Goal: Task Accomplishment & Management: Manage account settings

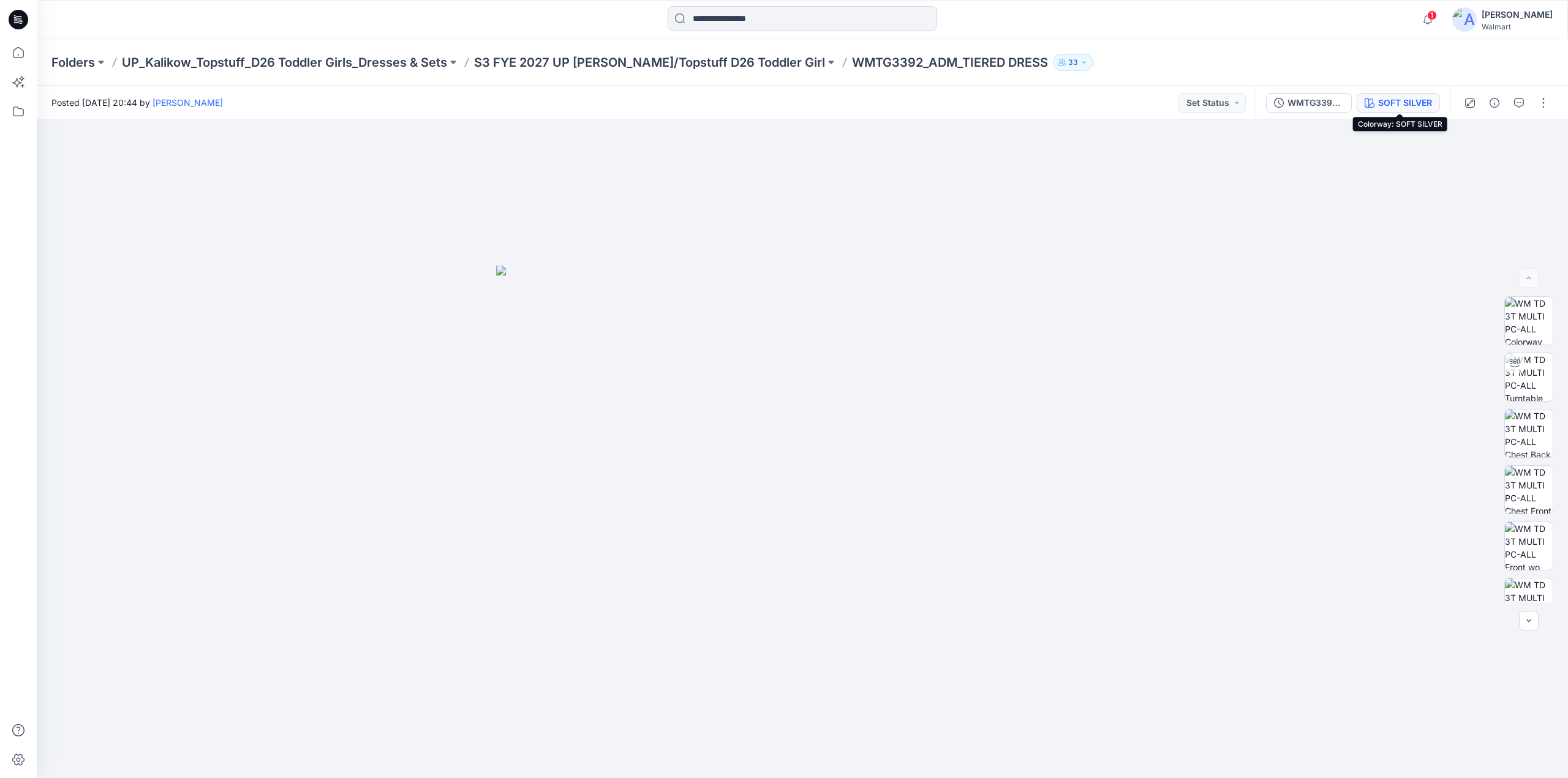
click at [1414, 97] on div "SOFT SILVER" at bounding box center [1404, 103] width 54 height 14
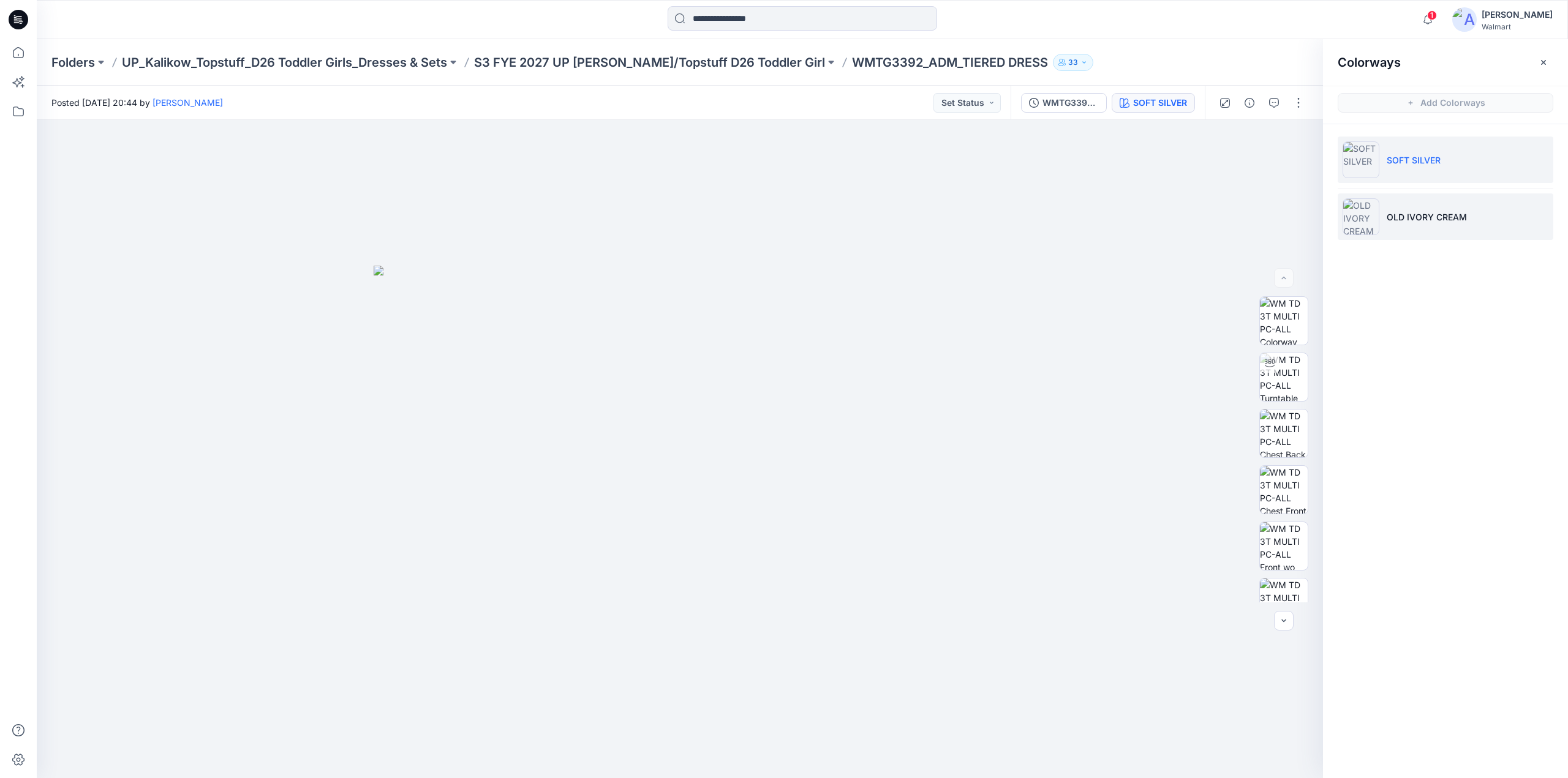
click at [1422, 218] on p "OLD IVORY CREAM" at bounding box center [1427, 217] width 80 height 13
click at [1294, 97] on button "button" at bounding box center [1298, 103] width 19 height 19
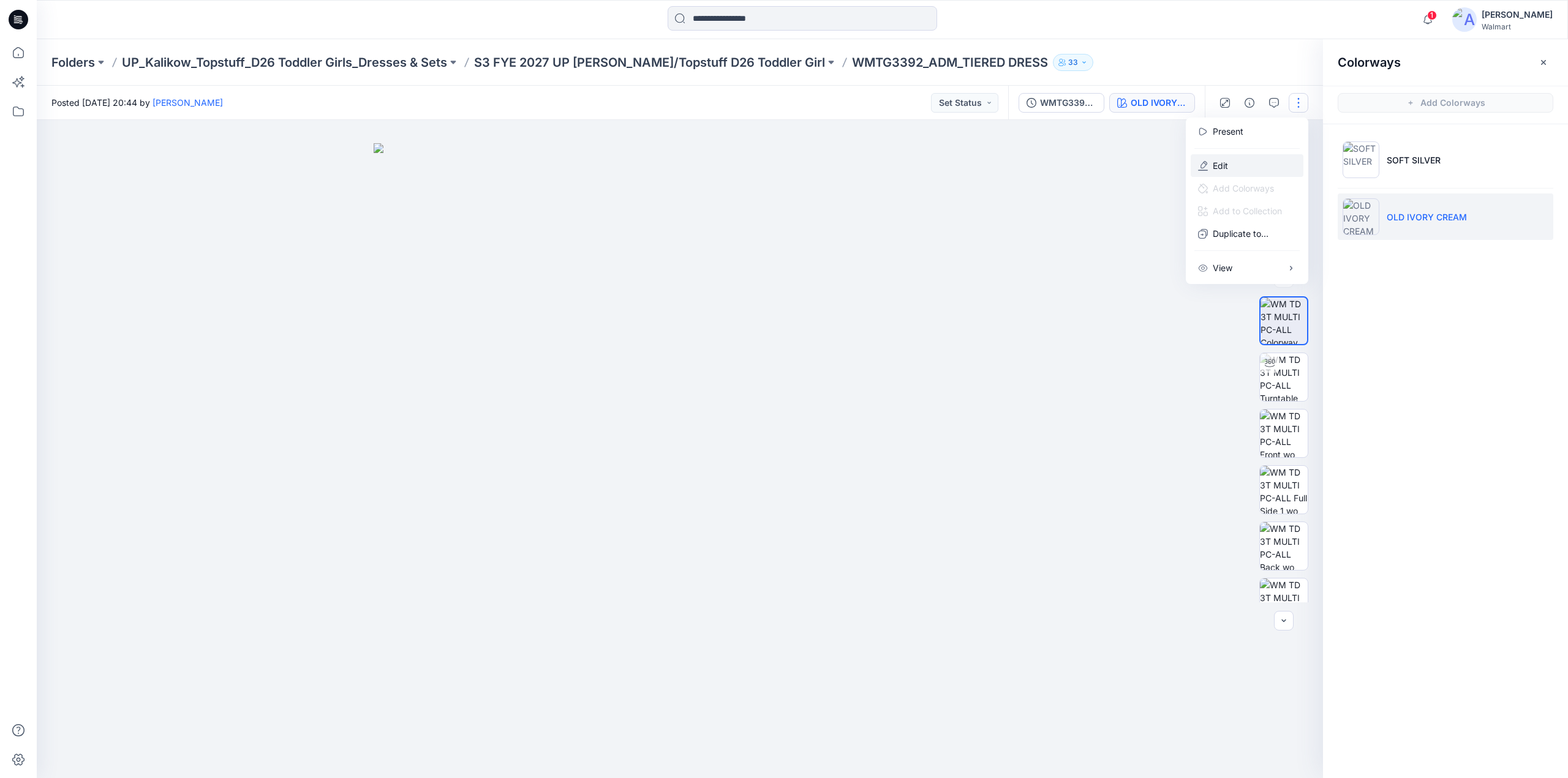
click at [1220, 161] on p "Edit" at bounding box center [1220, 165] width 15 height 13
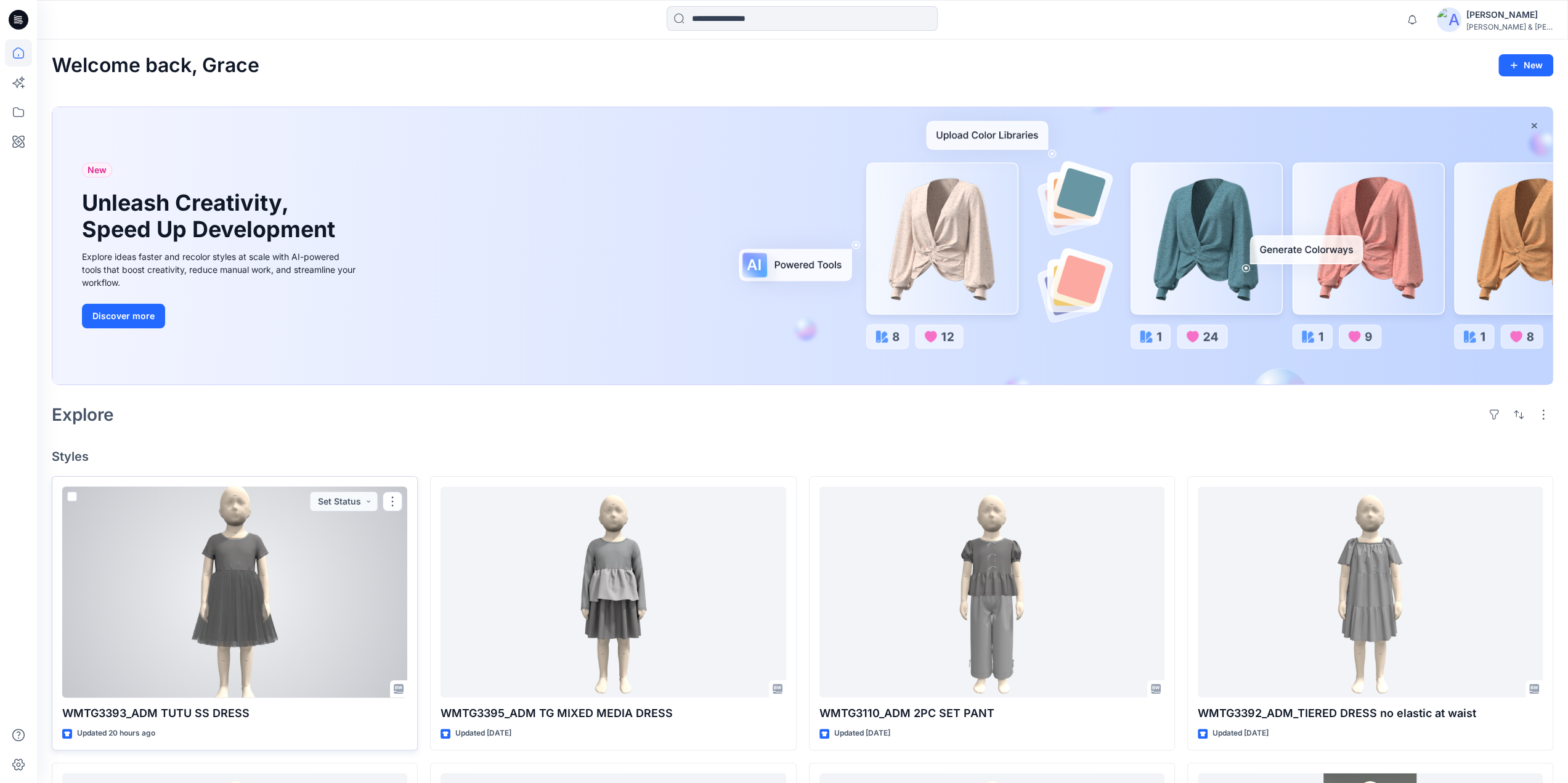
click at [217, 558] on div at bounding box center [234, 592] width 345 height 211
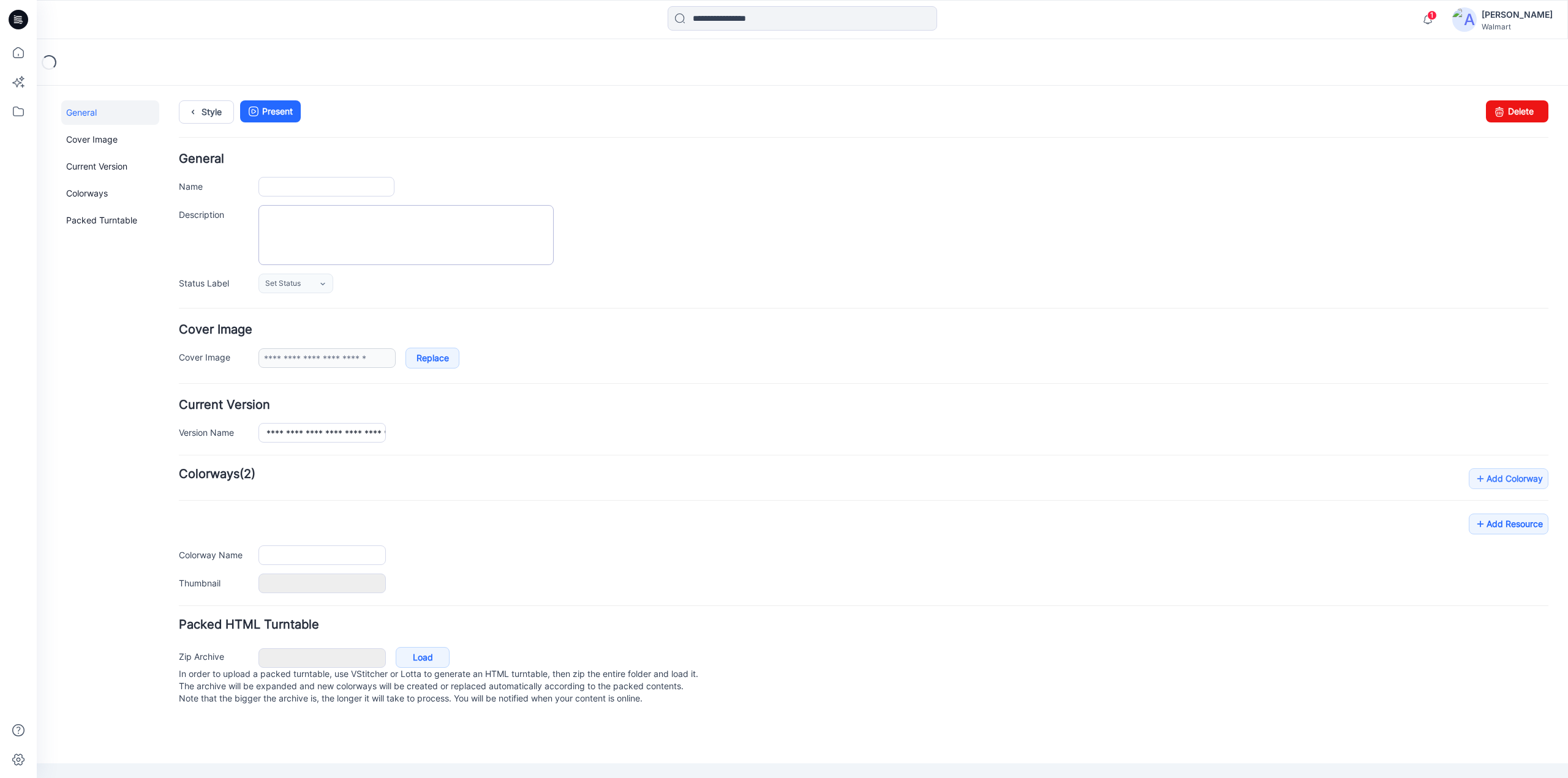
type input "**********"
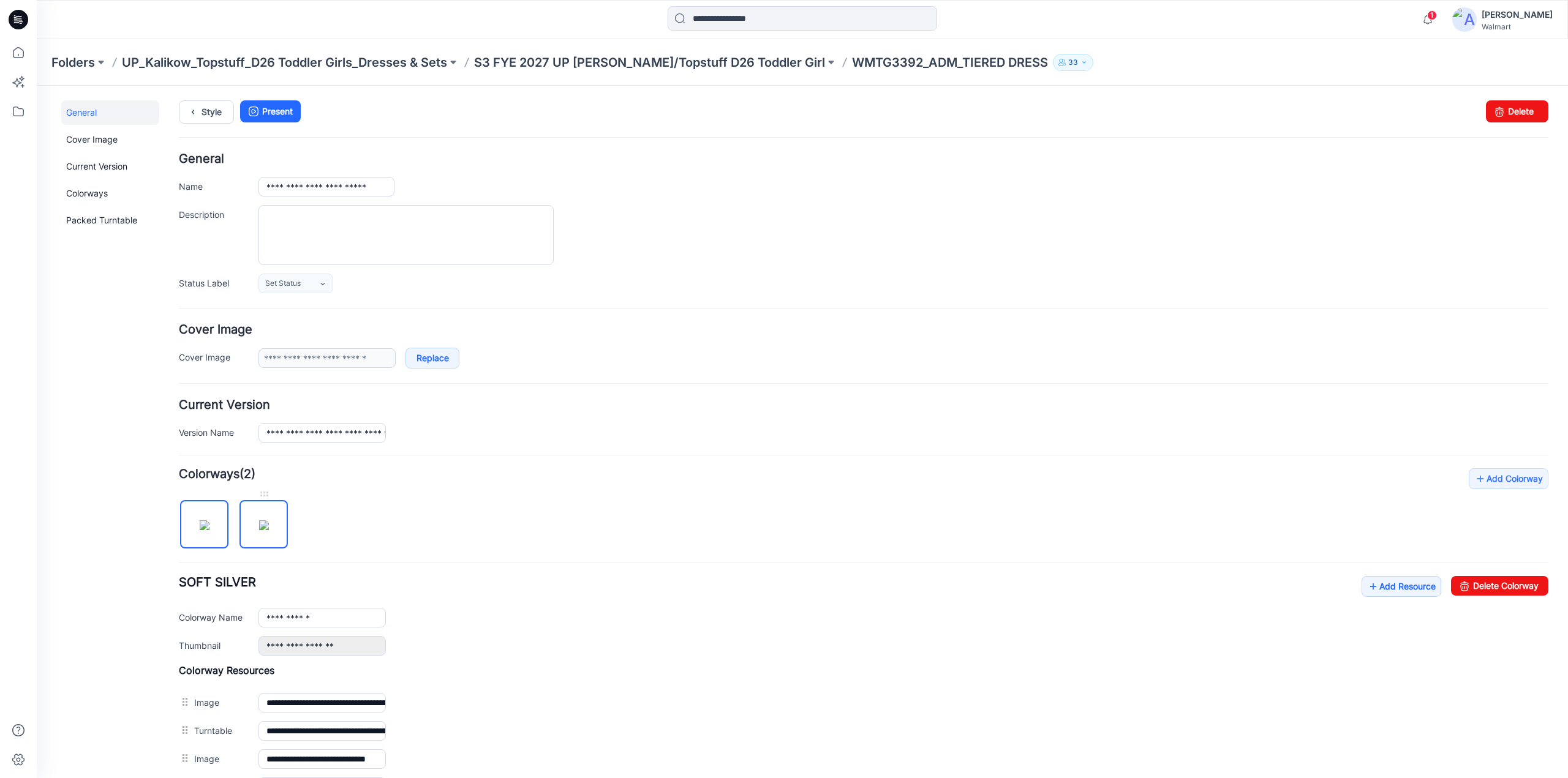
click at [266, 521] on img at bounding box center [264, 525] width 10 height 10
type input "**********"
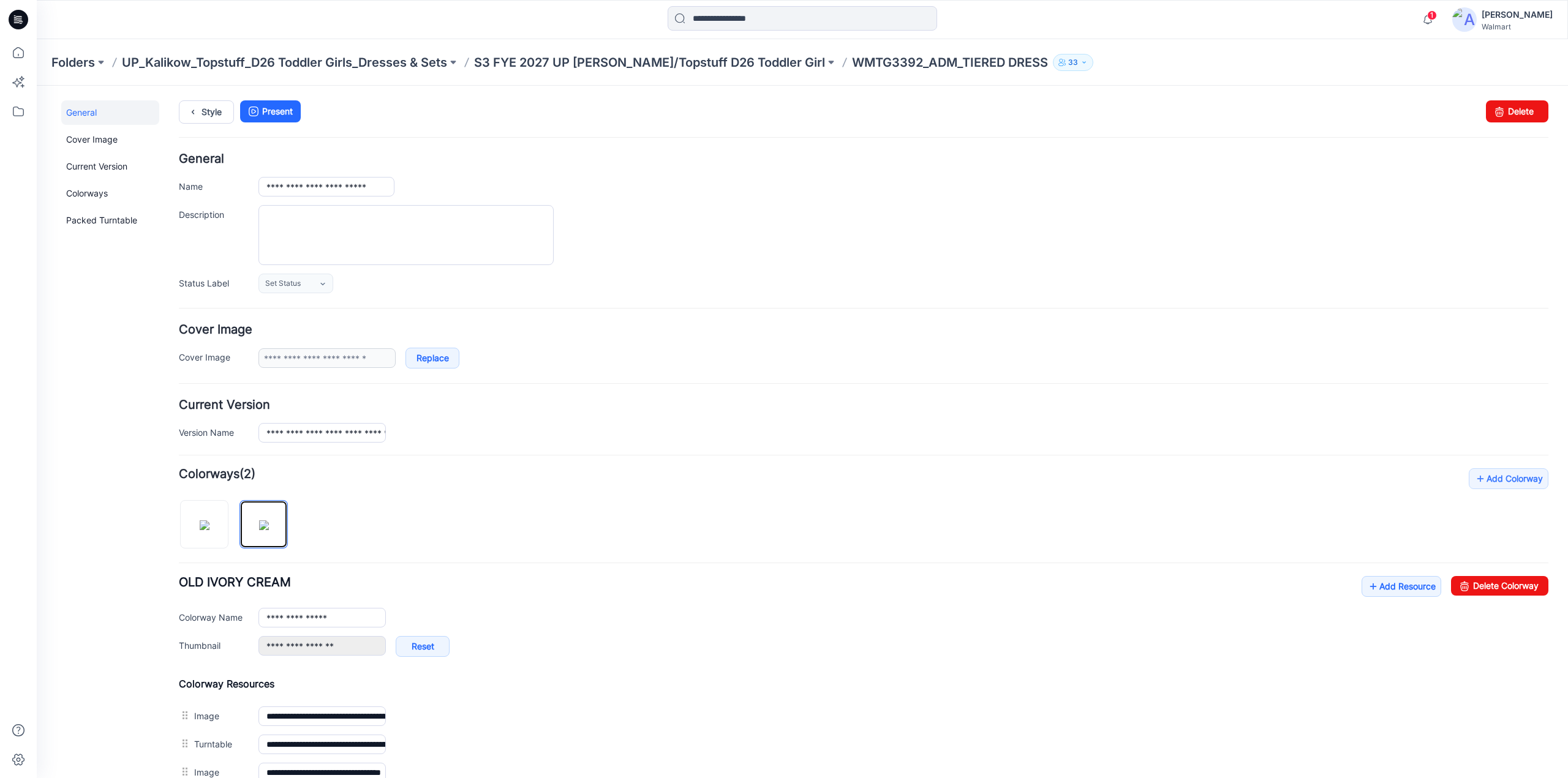
scroll to position [395, 0]
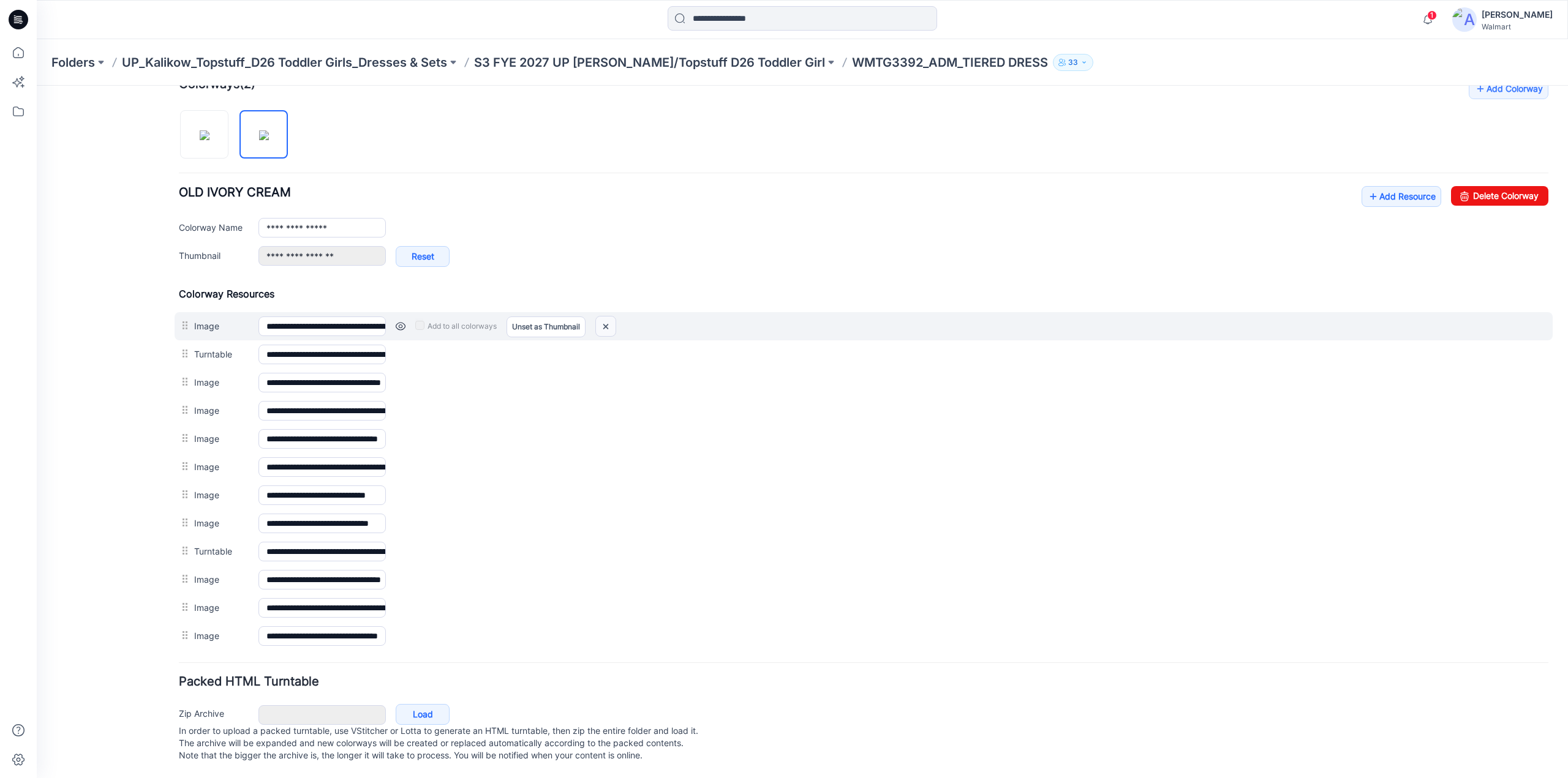
click at [607, 322] on img at bounding box center [606, 326] width 19 height 20
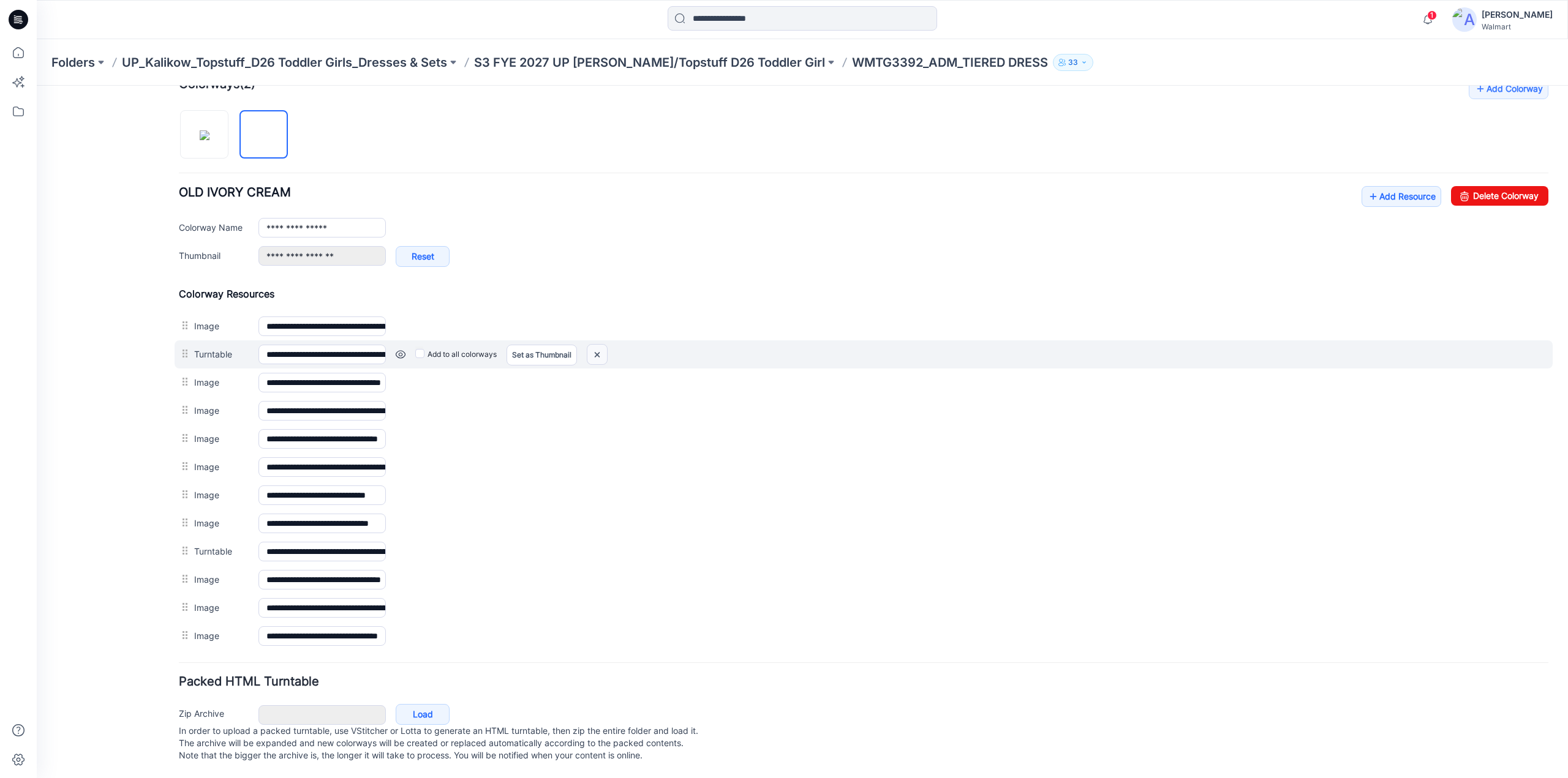
scroll to position [353, 0]
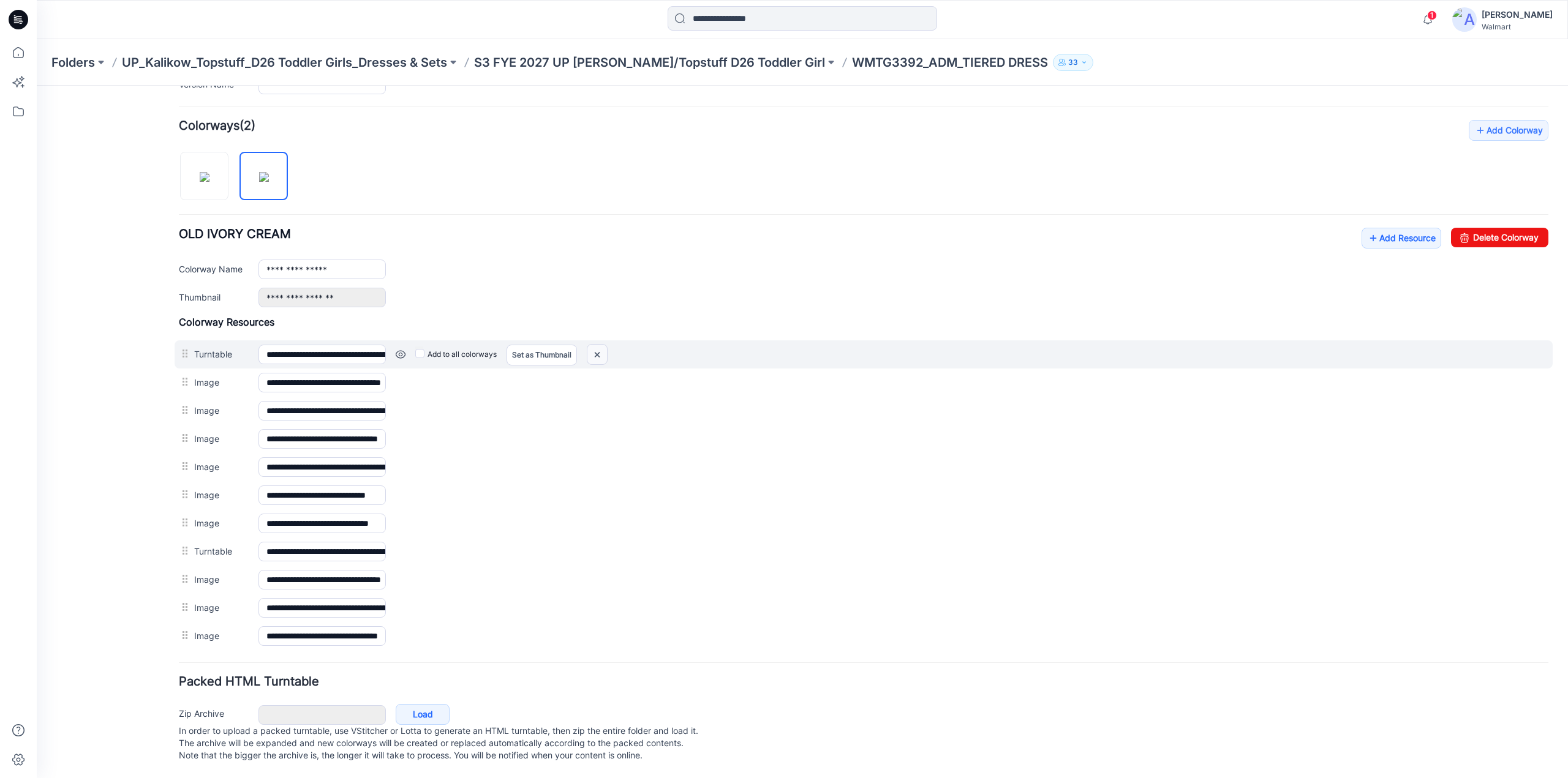
drag, startPoint x: 871, startPoint y: 139, endPoint x: 597, endPoint y: 348, distance: 344.6
click at [597, 348] on img at bounding box center [597, 355] width 19 height 20
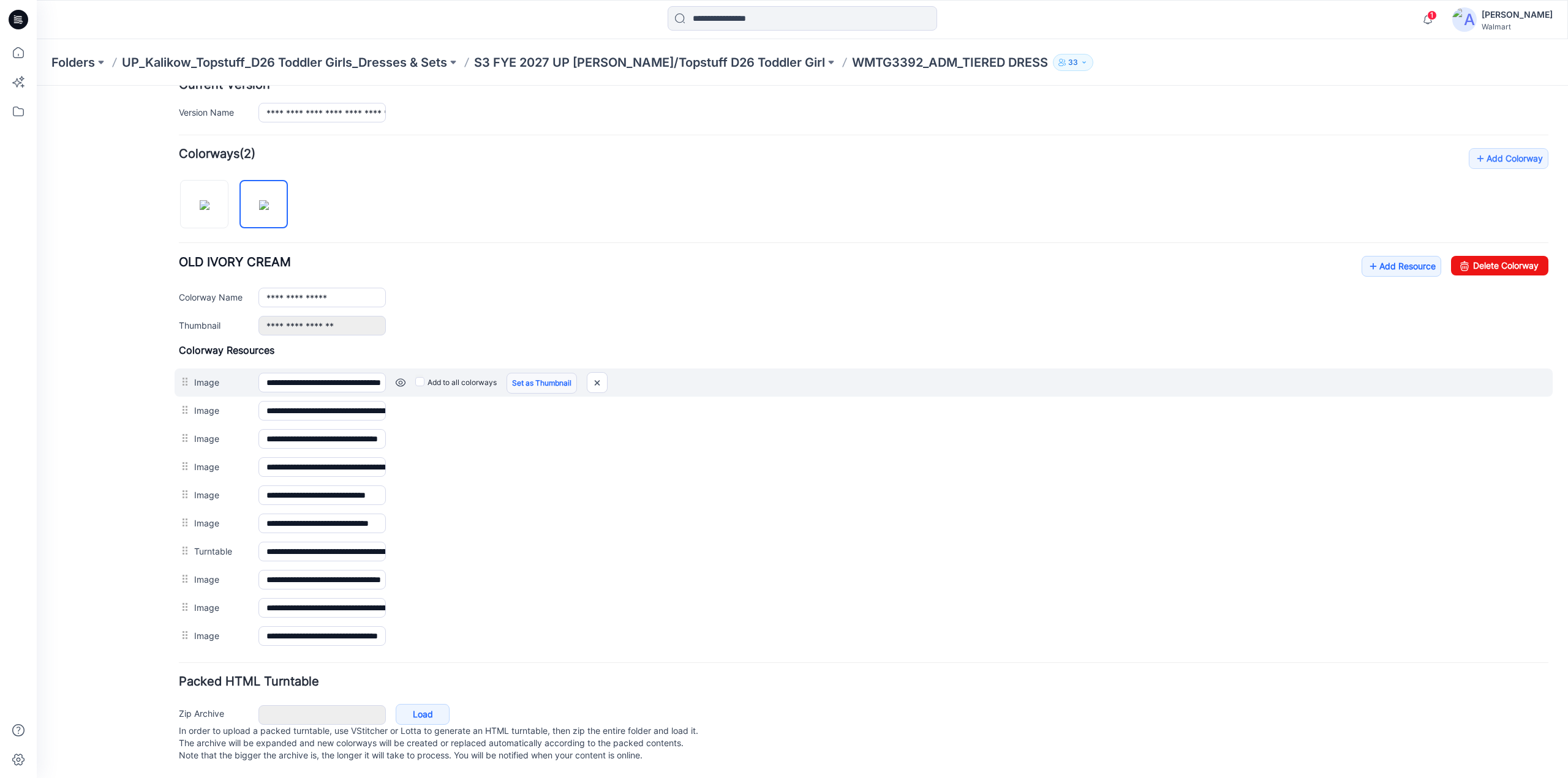
scroll to position [325, 0]
drag, startPoint x: 593, startPoint y: 376, endPoint x: 868, endPoint y: 138, distance: 363.7
click at [593, 376] on img at bounding box center [597, 383] width 19 height 20
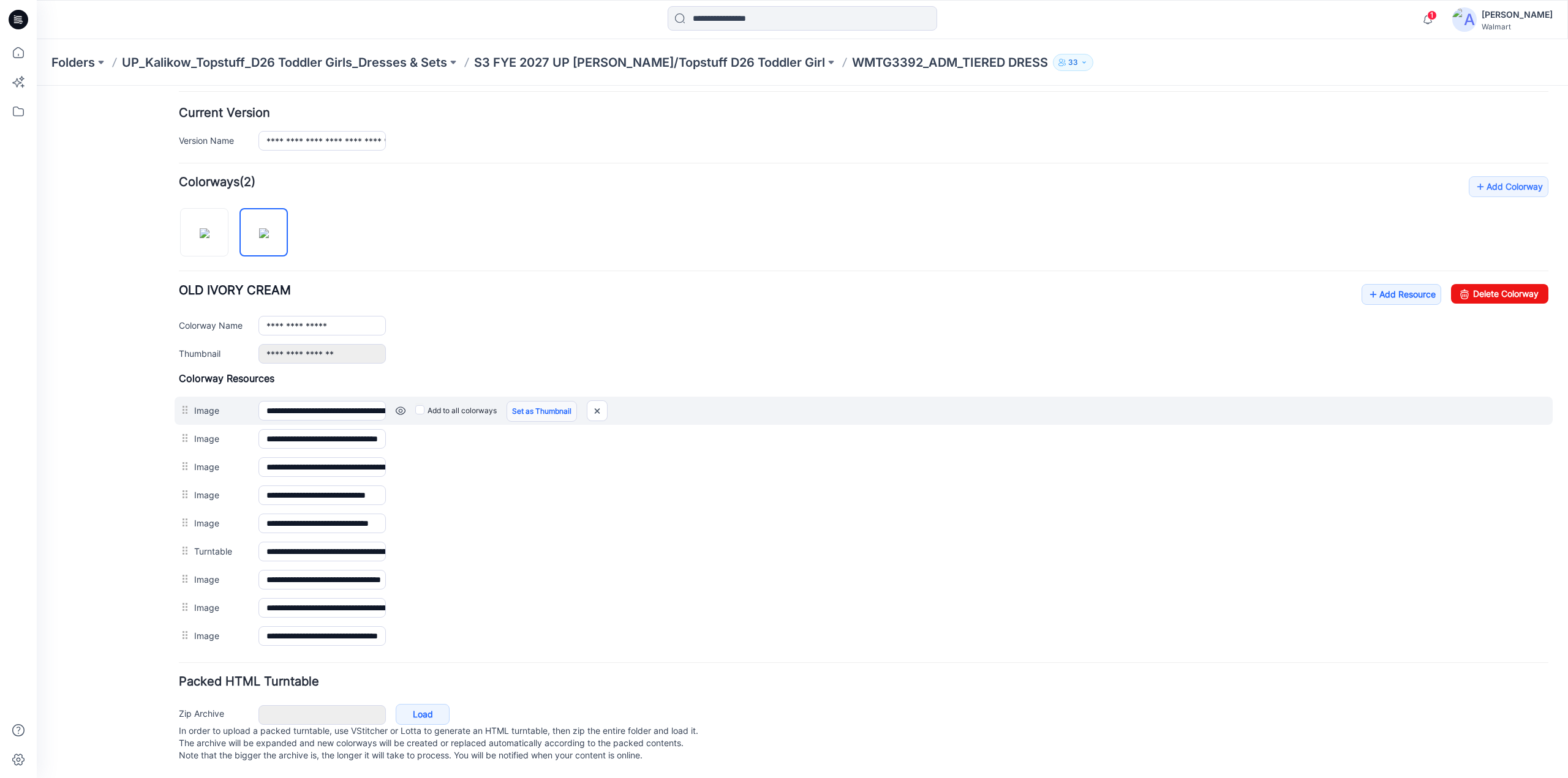
scroll to position [298, 0]
click at [598, 402] on img at bounding box center [597, 411] width 19 height 20
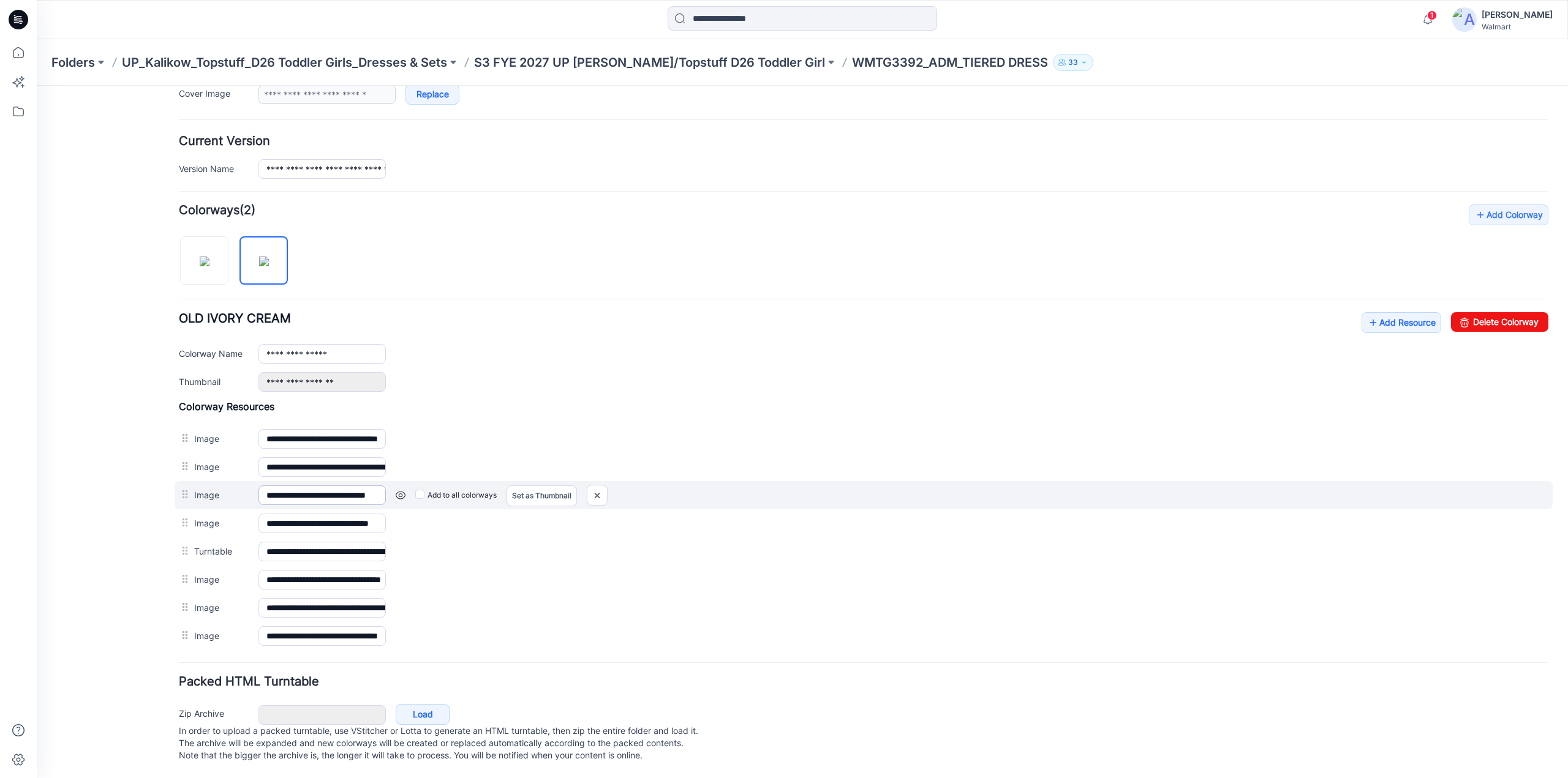
scroll to position [269, 0]
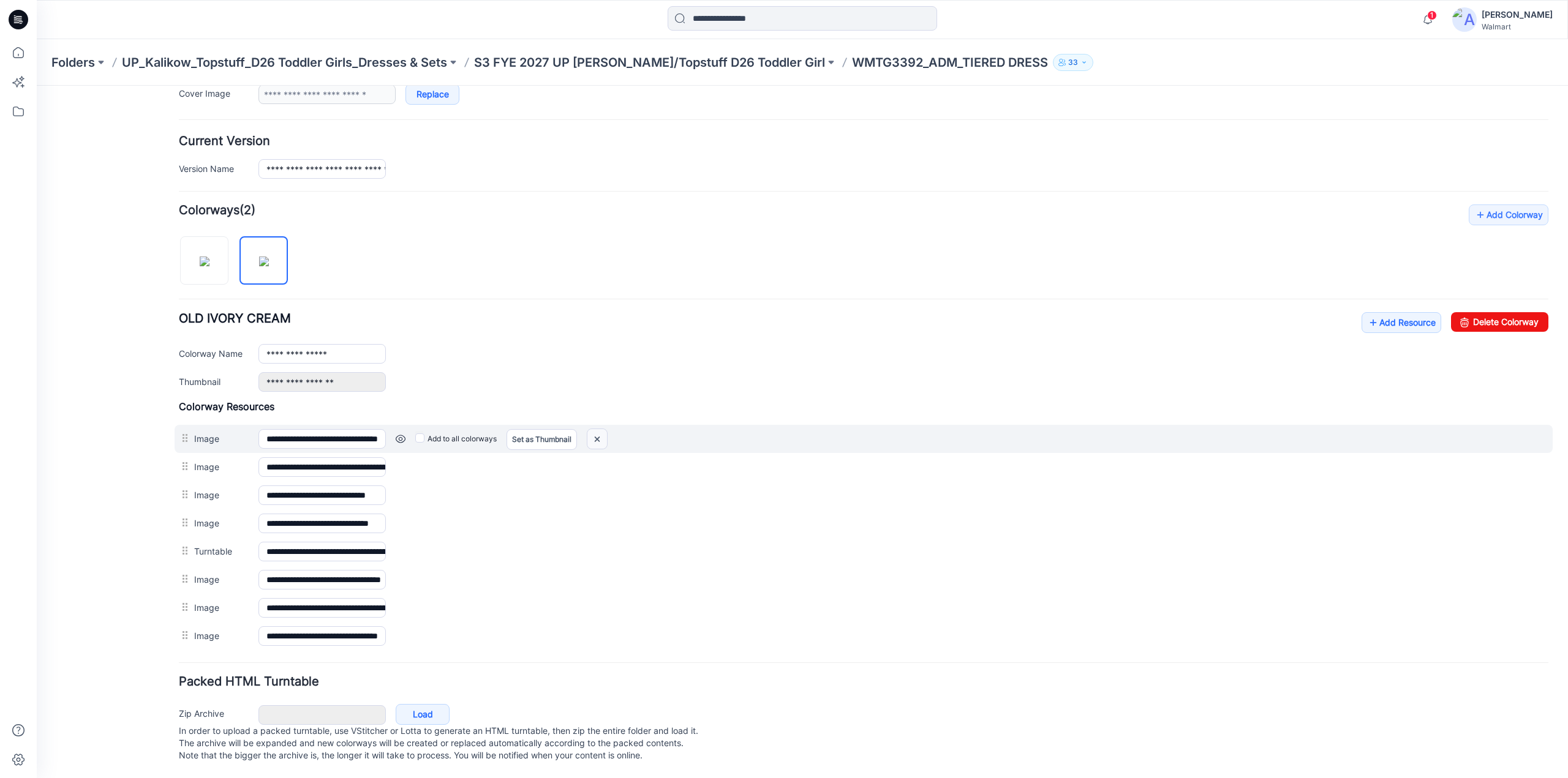
click at [596, 431] on img at bounding box center [597, 439] width 19 height 20
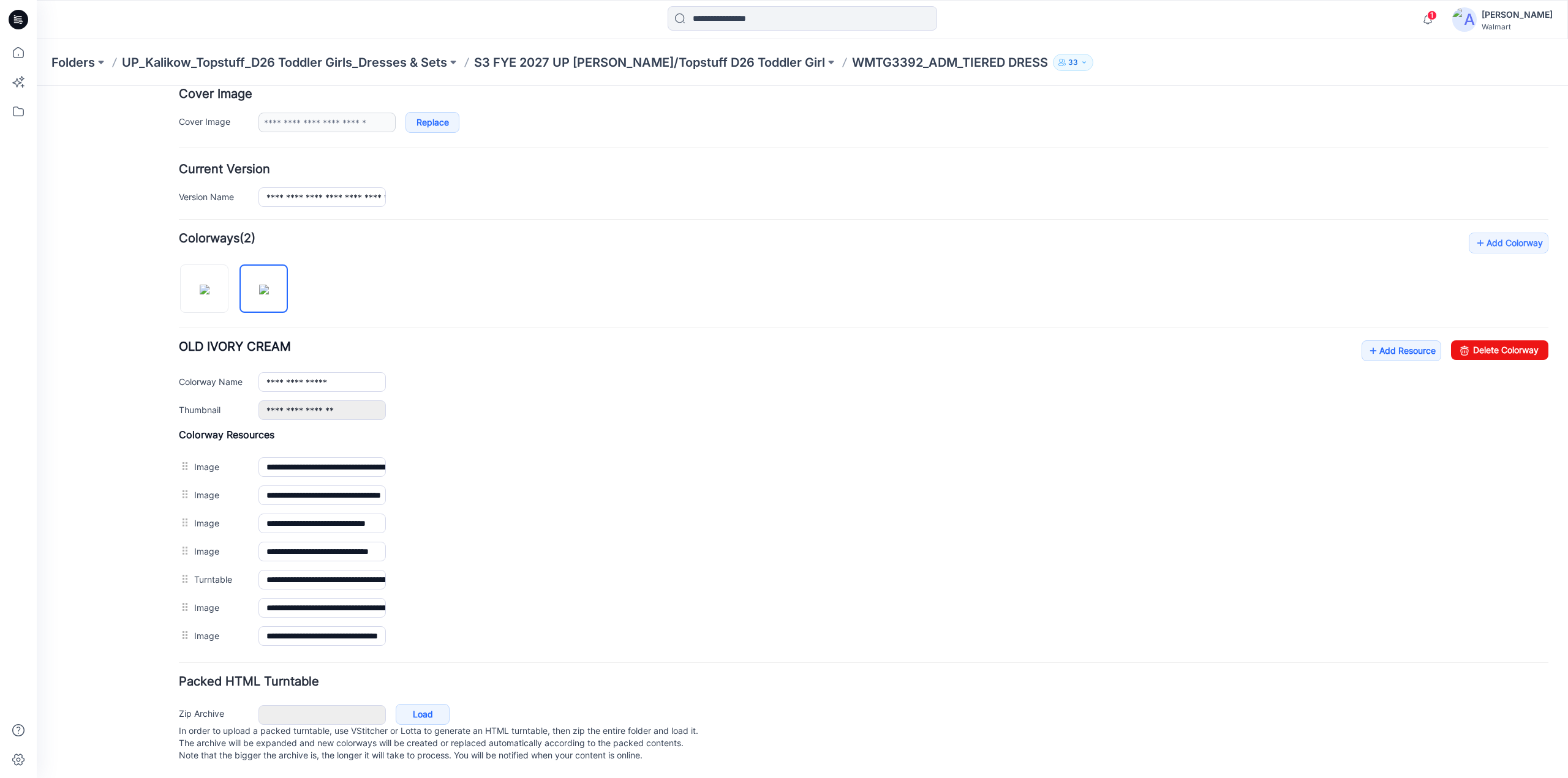
scroll to position [0, 0]
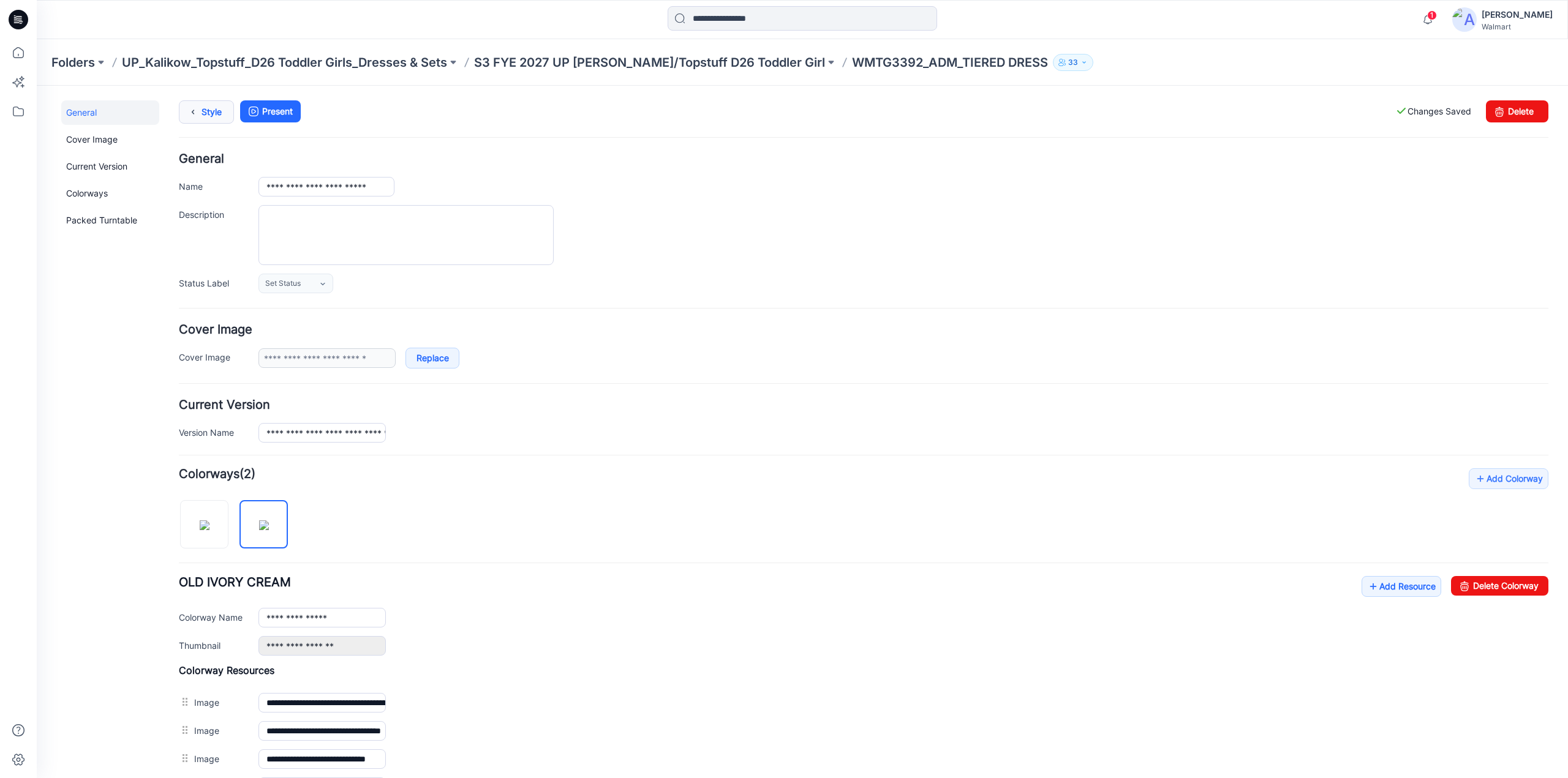
click at [208, 107] on link "Style" at bounding box center [206, 111] width 55 height 23
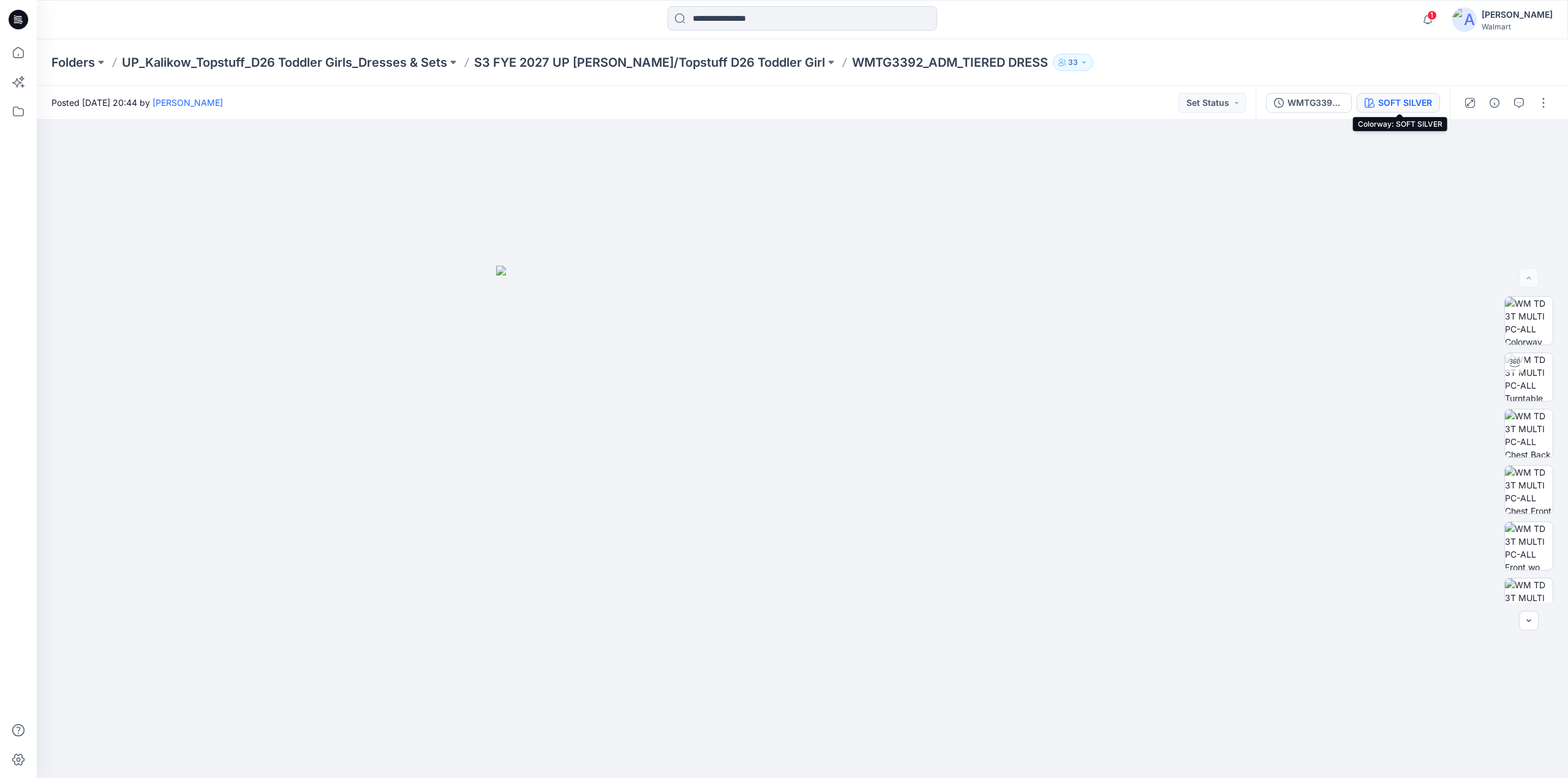
click at [1403, 103] on div "SOFT SILVER" at bounding box center [1404, 103] width 54 height 14
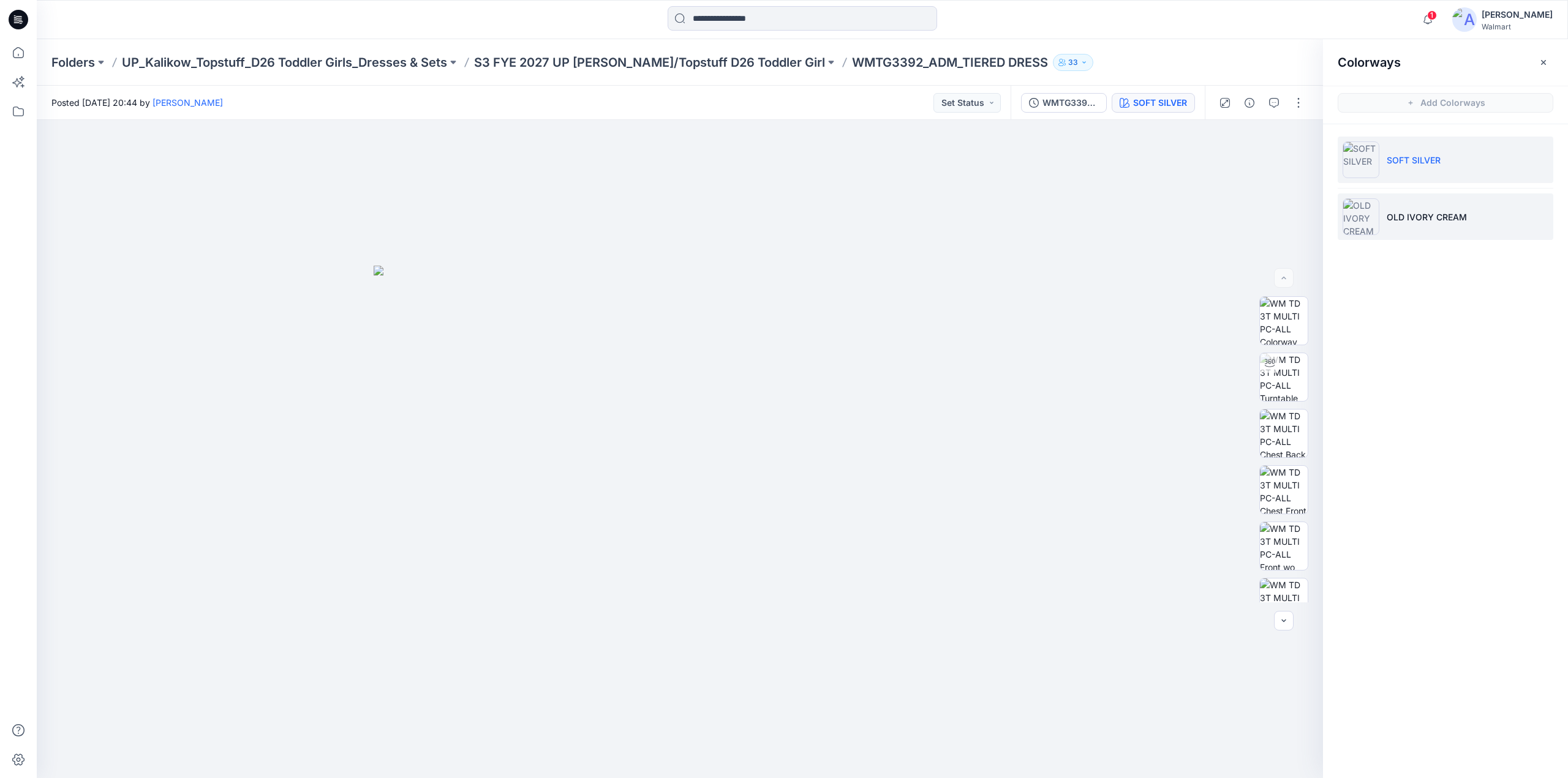
click at [1412, 213] on p "OLD IVORY CREAM" at bounding box center [1427, 217] width 80 height 13
click at [1437, 19] on span "1" at bounding box center [1432, 15] width 10 height 10
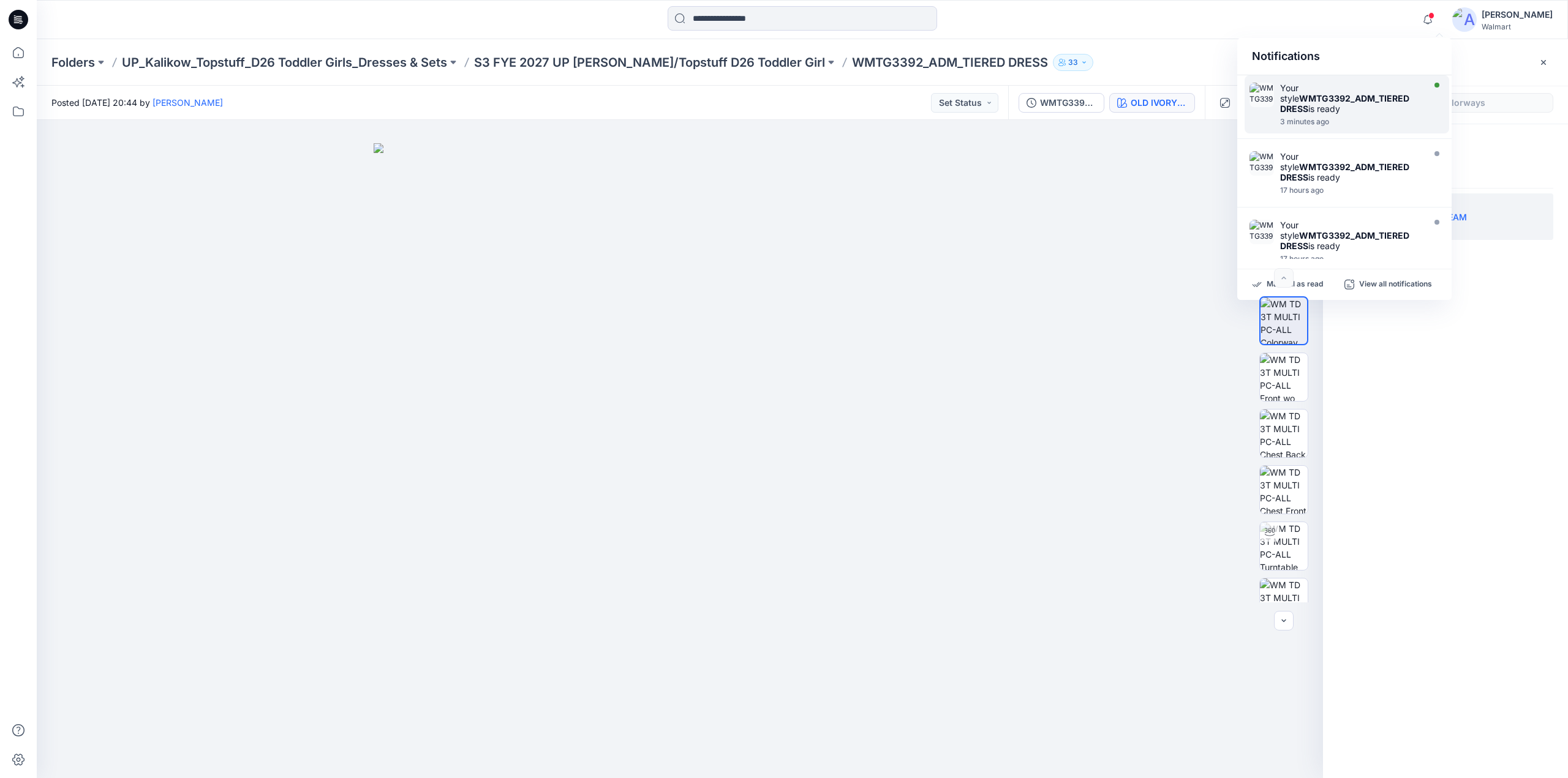
click at [1334, 95] on strong "WMTG3392_ADM_TIERED DRESS" at bounding box center [1344, 103] width 129 height 21
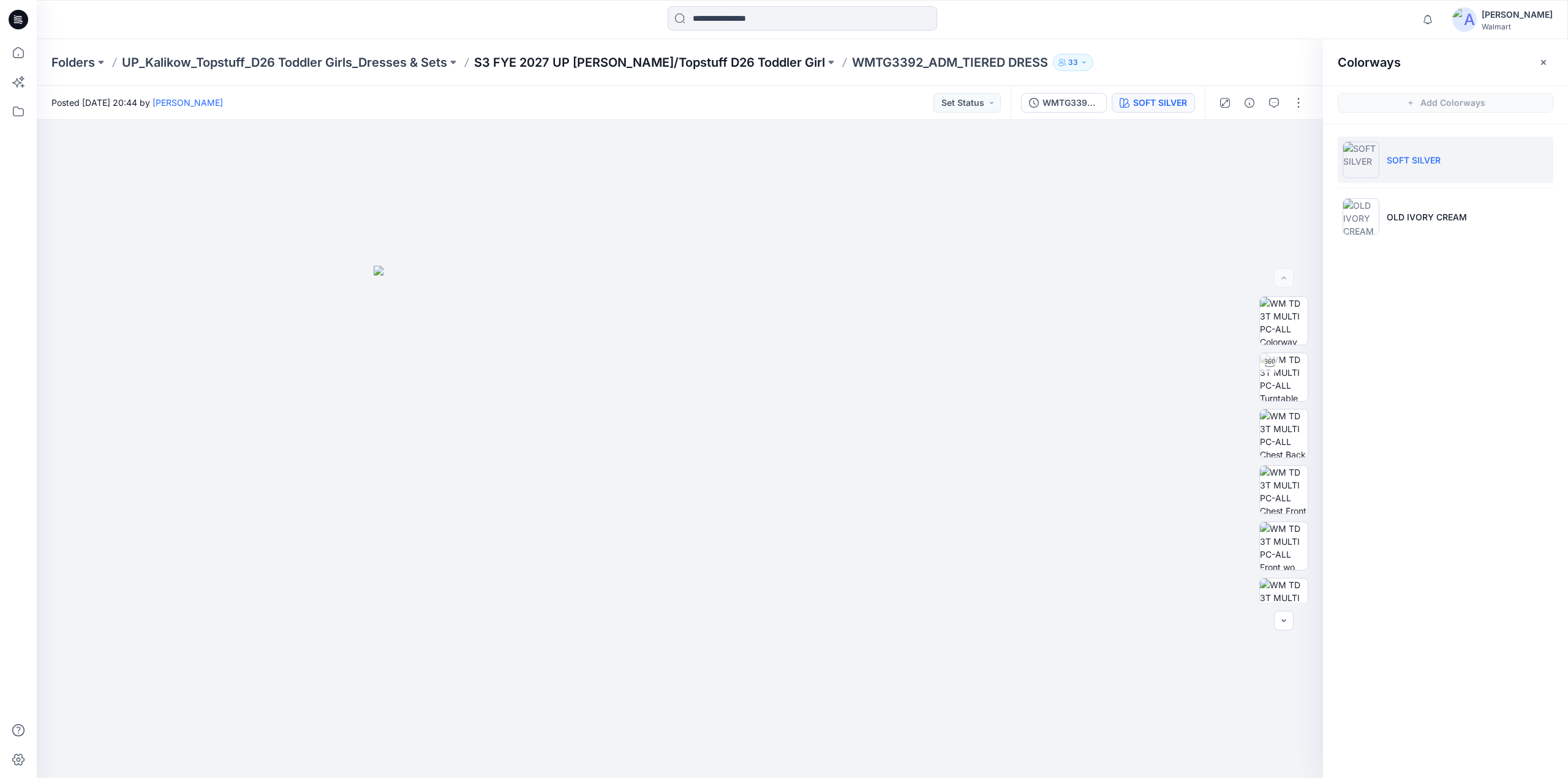
click at [630, 61] on p "S3 FYE 2027 UP Kalikow/Topstuff D26 Toddler Girl" at bounding box center [649, 62] width 351 height 17
